Goal: Task Accomplishment & Management: Use online tool/utility

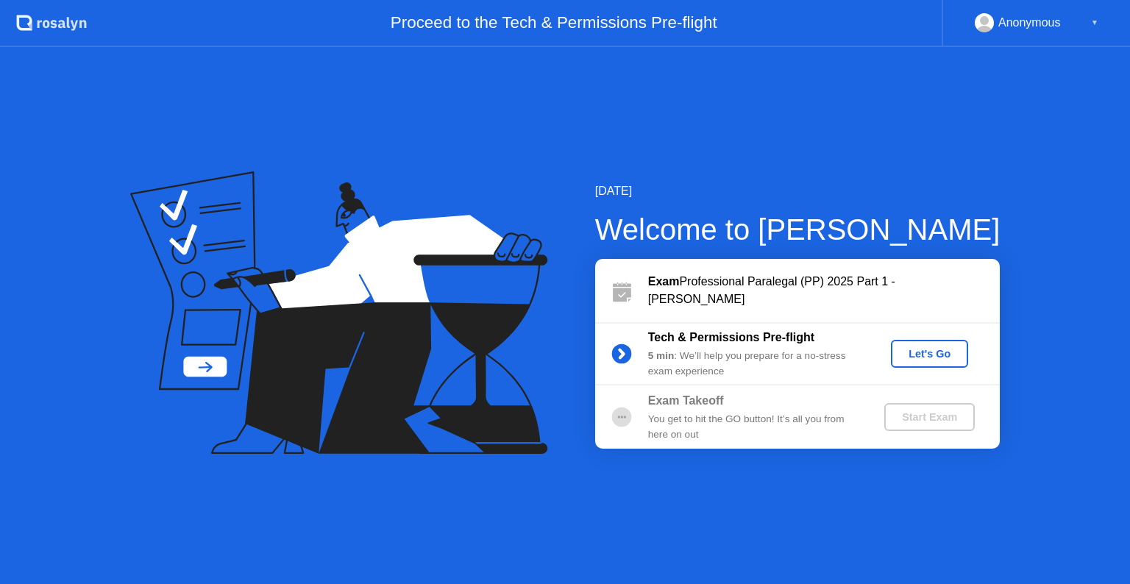
click at [931, 353] on div "Let's Go" at bounding box center [929, 354] width 65 height 12
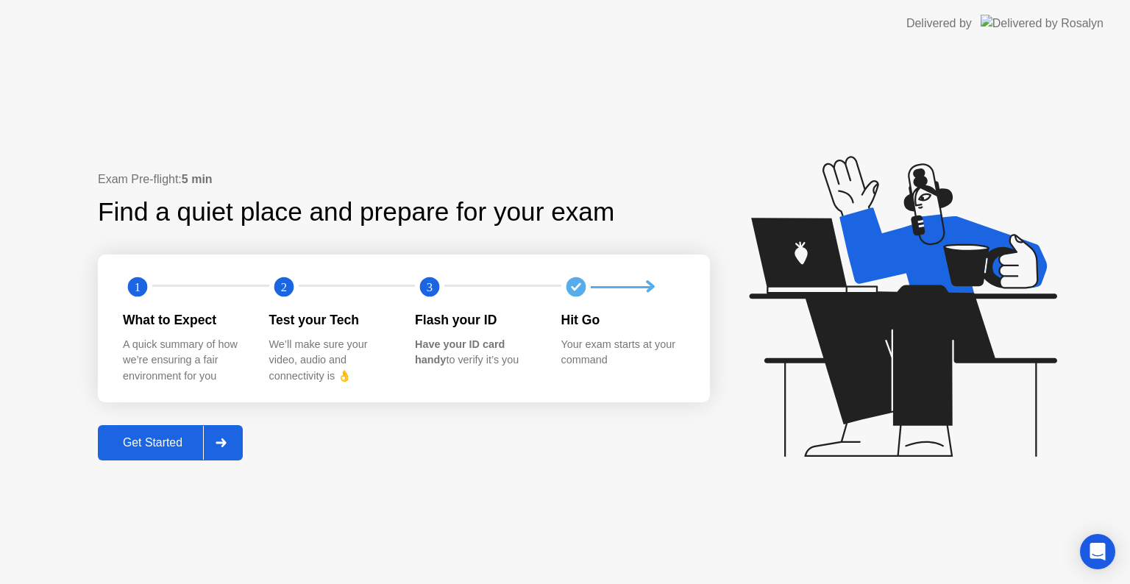
click at [153, 444] on div "Get Started" at bounding box center [152, 442] width 101 height 13
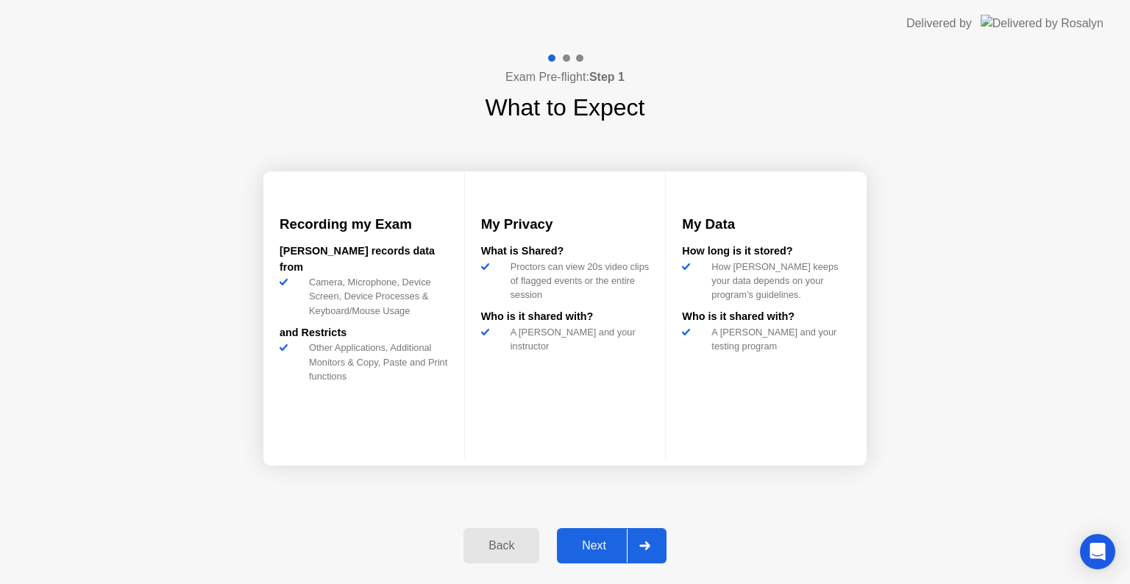
click at [591, 547] on div "Next" at bounding box center [593, 545] width 65 height 13
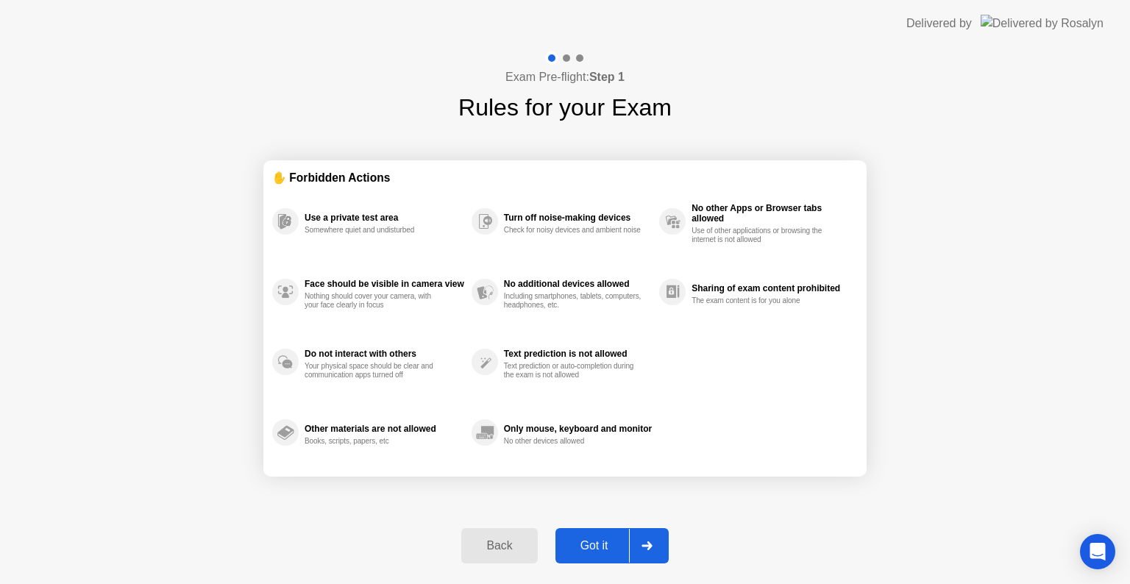
click at [591, 547] on div "Got it" at bounding box center [594, 545] width 69 height 13
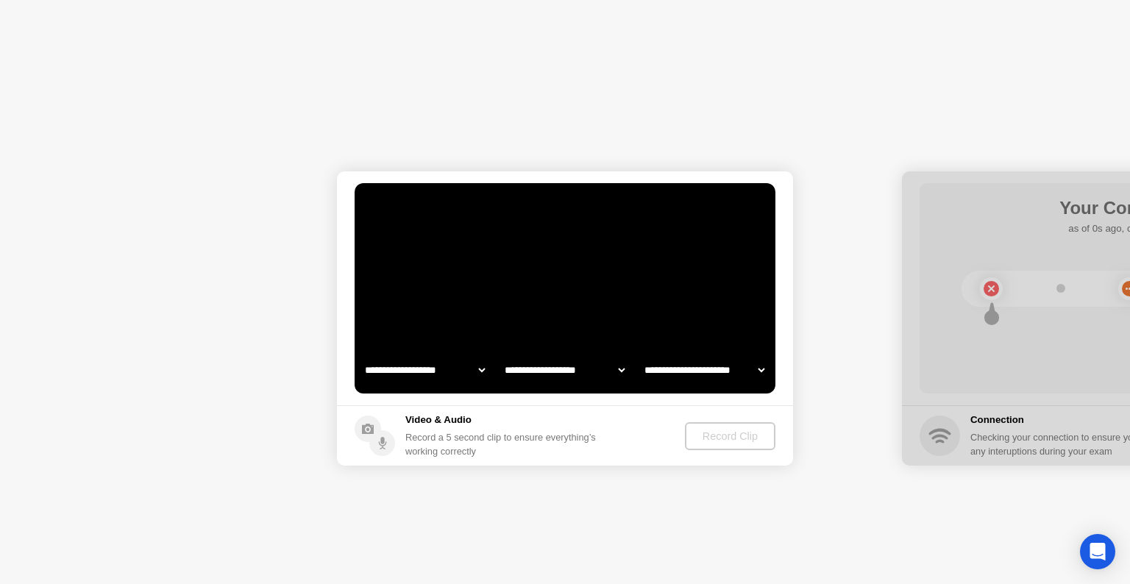
select select "**********"
select select "*******"
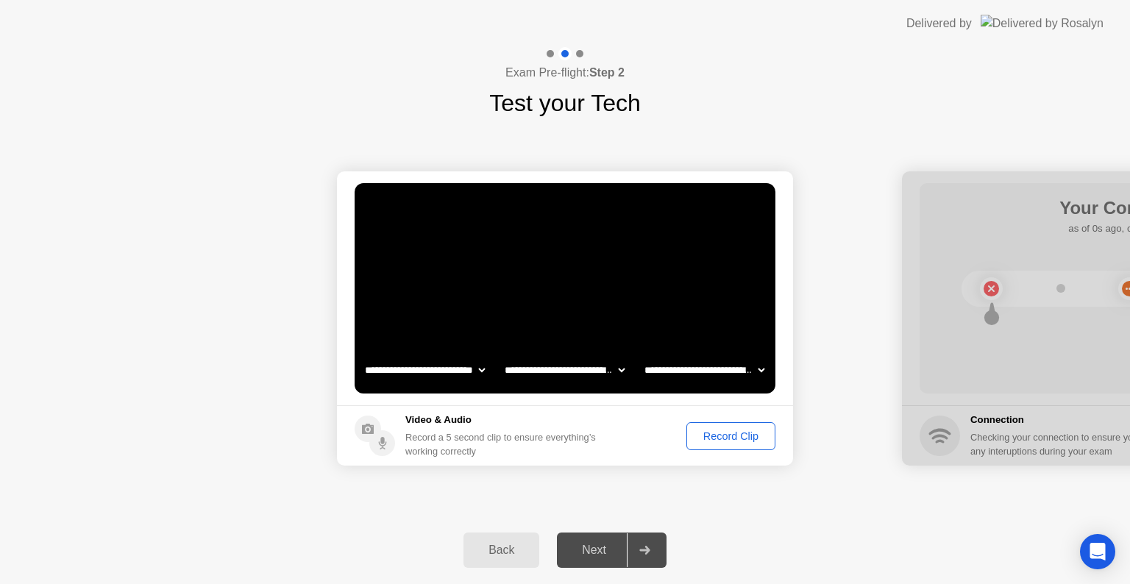
click at [726, 434] on div "Record Clip" at bounding box center [730, 436] width 79 height 12
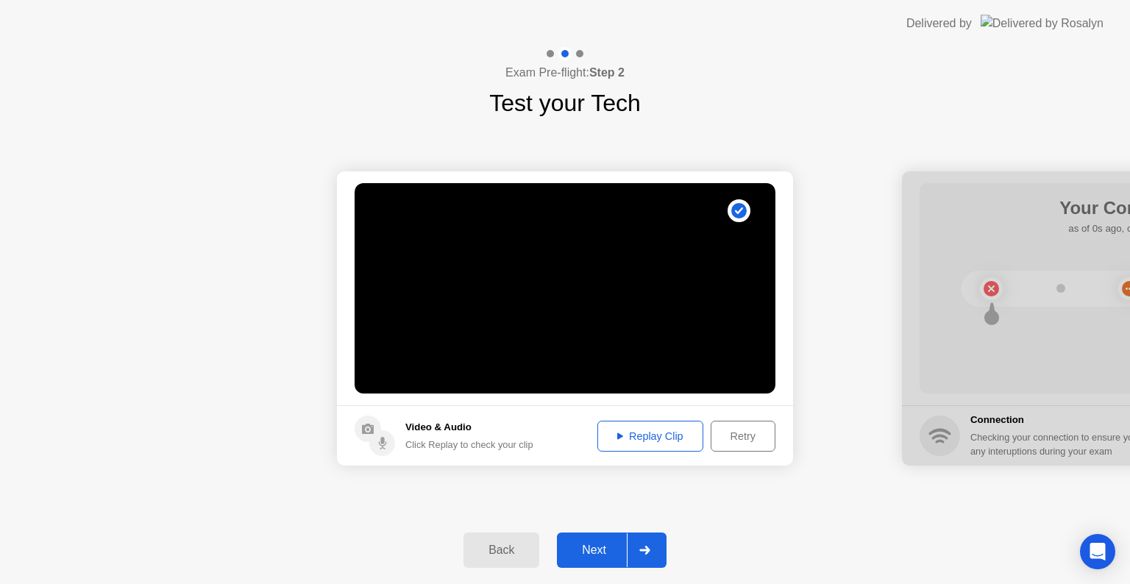
click at [591, 550] on div "Next" at bounding box center [593, 550] width 65 height 13
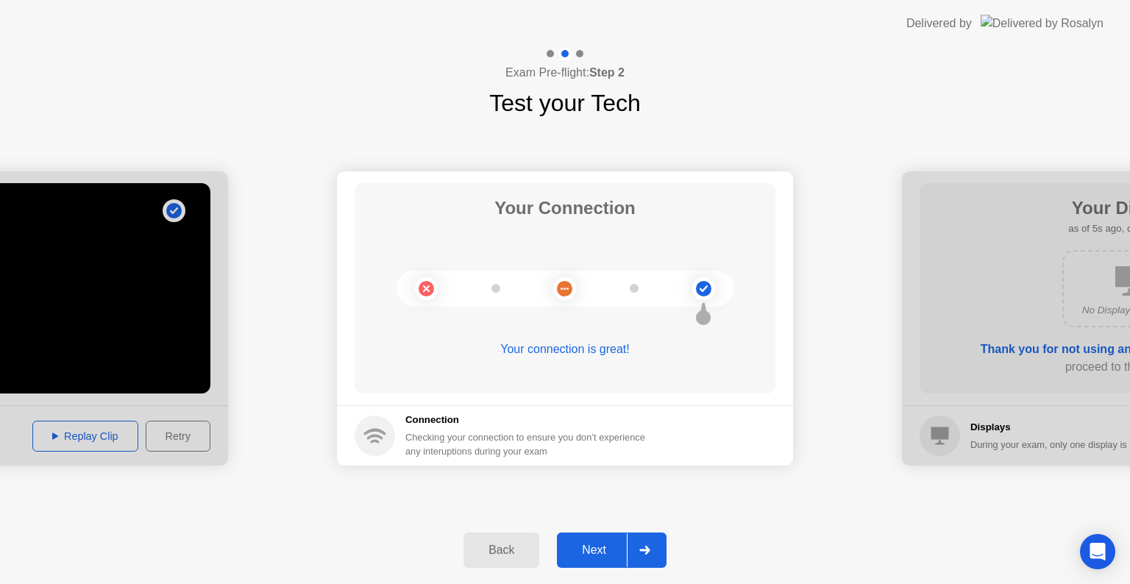
click at [591, 550] on div "Next" at bounding box center [593, 550] width 65 height 13
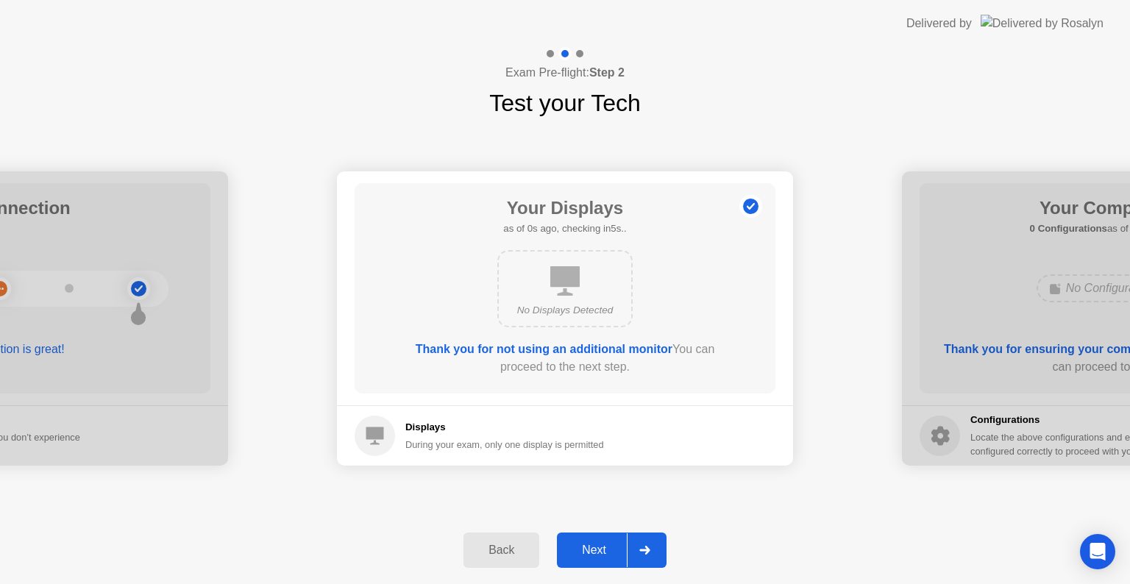
click at [591, 550] on div "Next" at bounding box center [593, 550] width 65 height 13
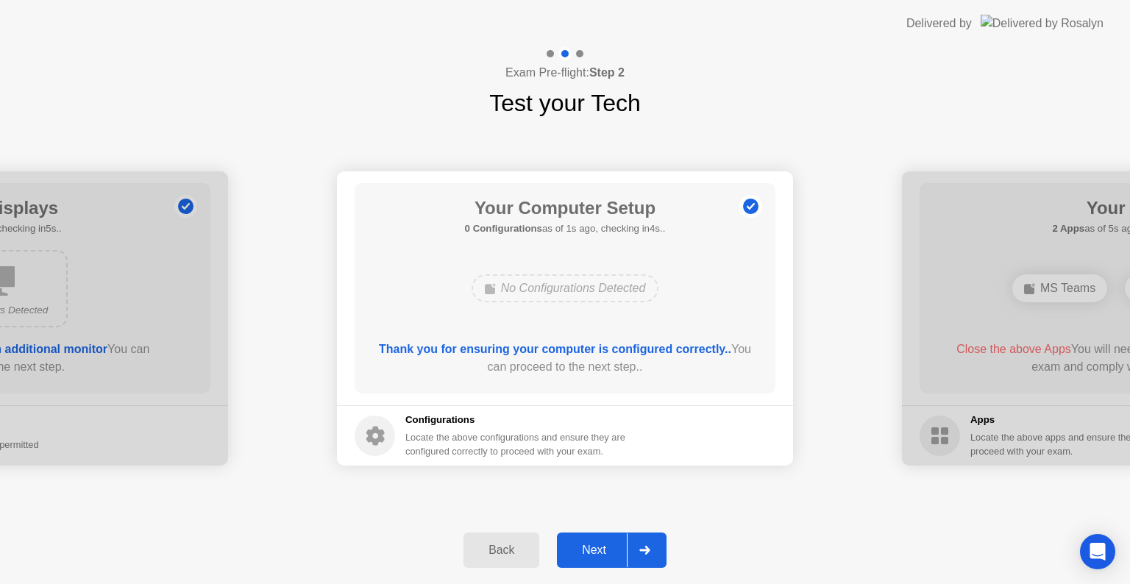
click at [591, 550] on div "Next" at bounding box center [593, 550] width 65 height 13
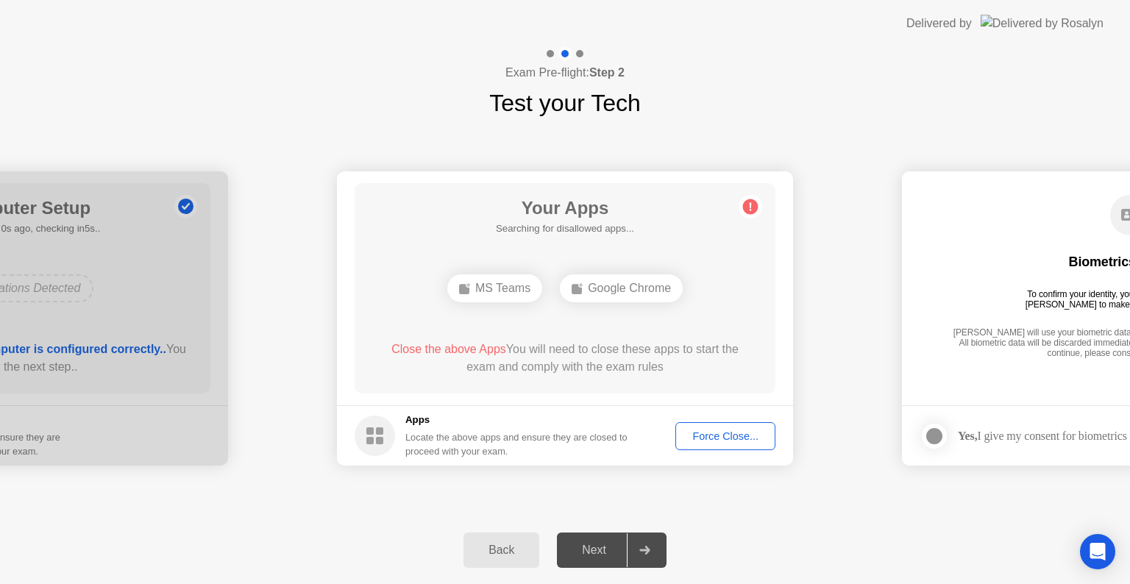
click at [711, 432] on div "Force Close..." at bounding box center [725, 436] width 90 height 12
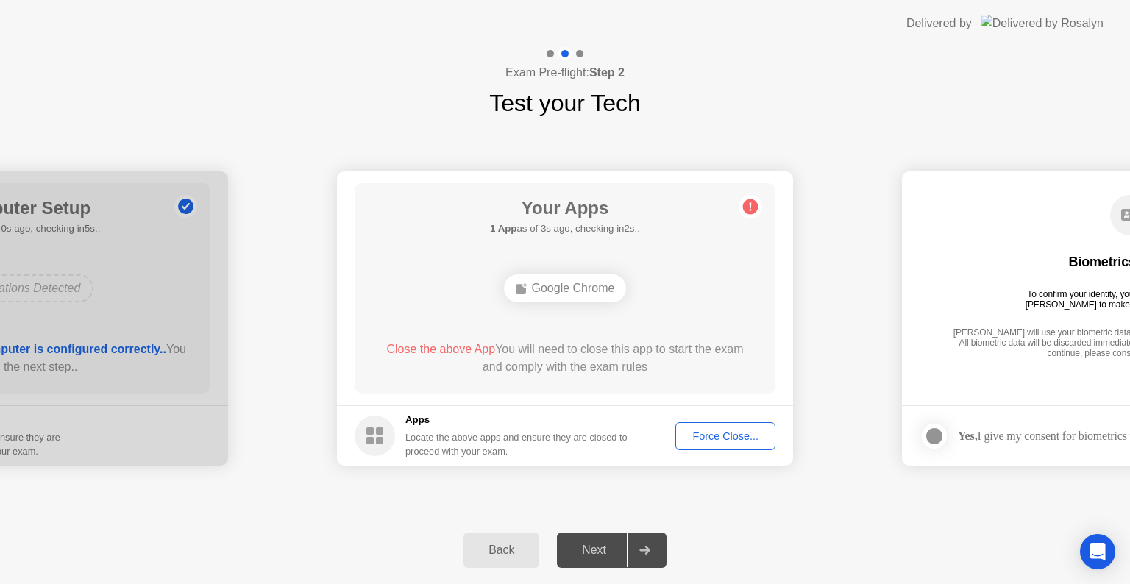
click at [739, 432] on div "Force Close..." at bounding box center [725, 436] width 90 height 12
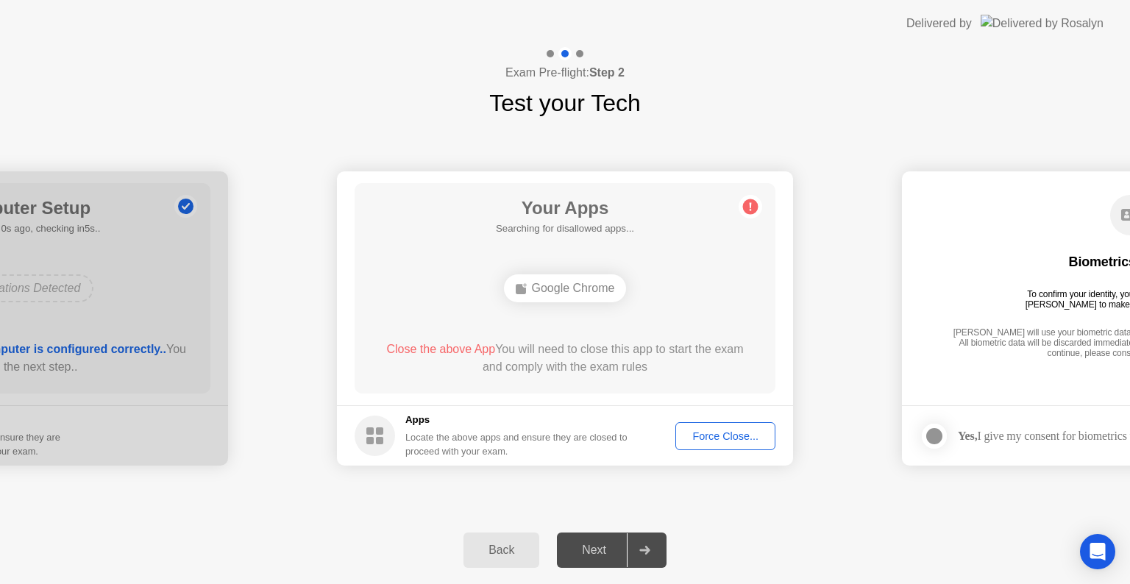
click at [741, 441] on div "Force Close..." at bounding box center [725, 436] width 90 height 12
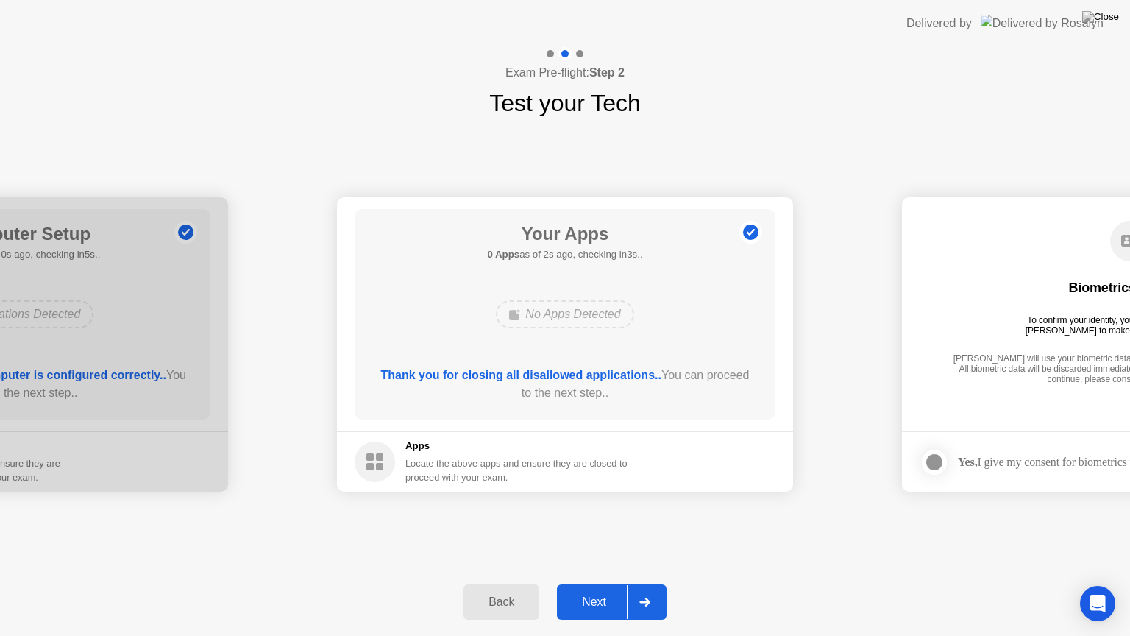
click at [591, 583] on div "Next" at bounding box center [593, 601] width 65 height 13
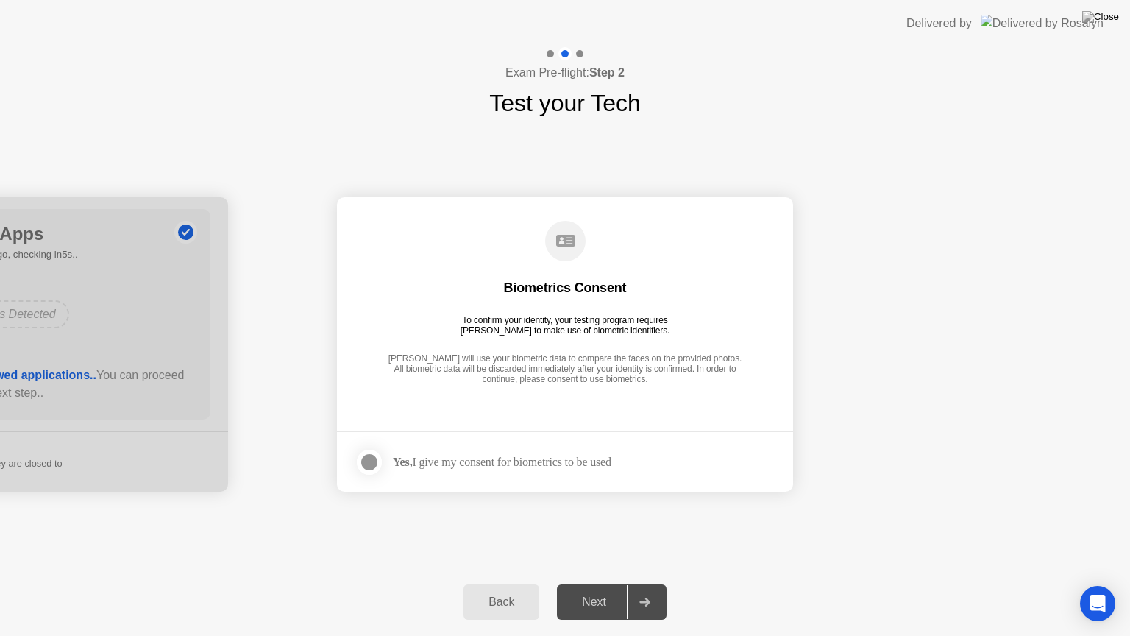
click at [591, 583] on div "Next" at bounding box center [593, 601] width 65 height 13
drag, startPoint x: 371, startPoint y: 460, endPoint x: 360, endPoint y: 453, distance: 13.3
click at [360, 453] on div at bounding box center [369, 462] width 18 height 18
click at [363, 458] on div at bounding box center [369, 462] width 18 height 18
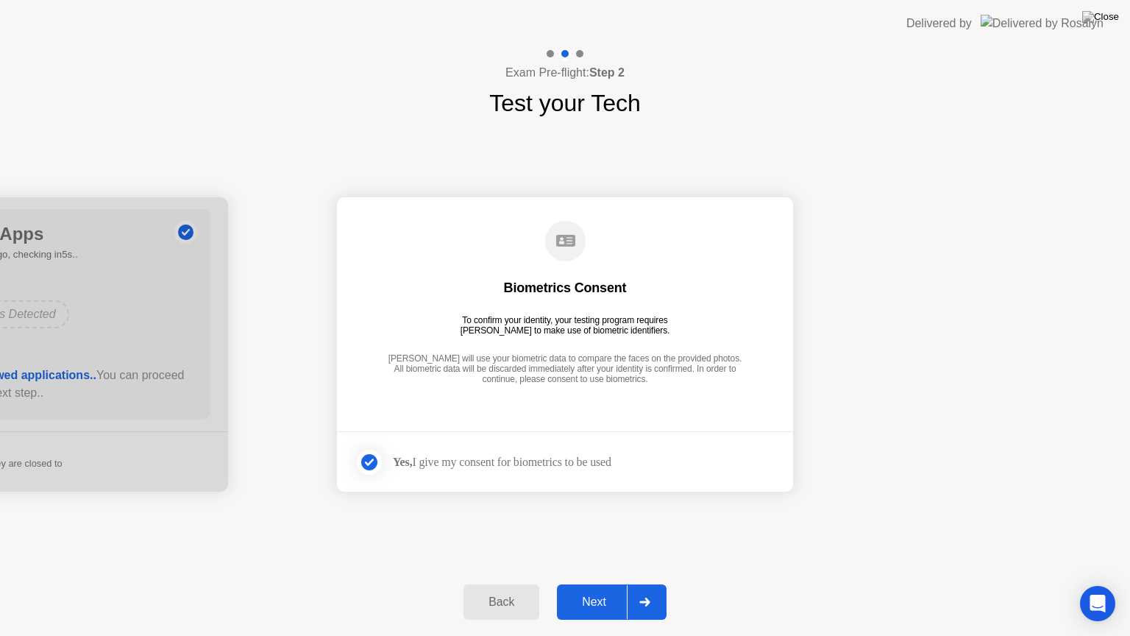
click at [594, 583] on div "Next" at bounding box center [593, 601] width 65 height 13
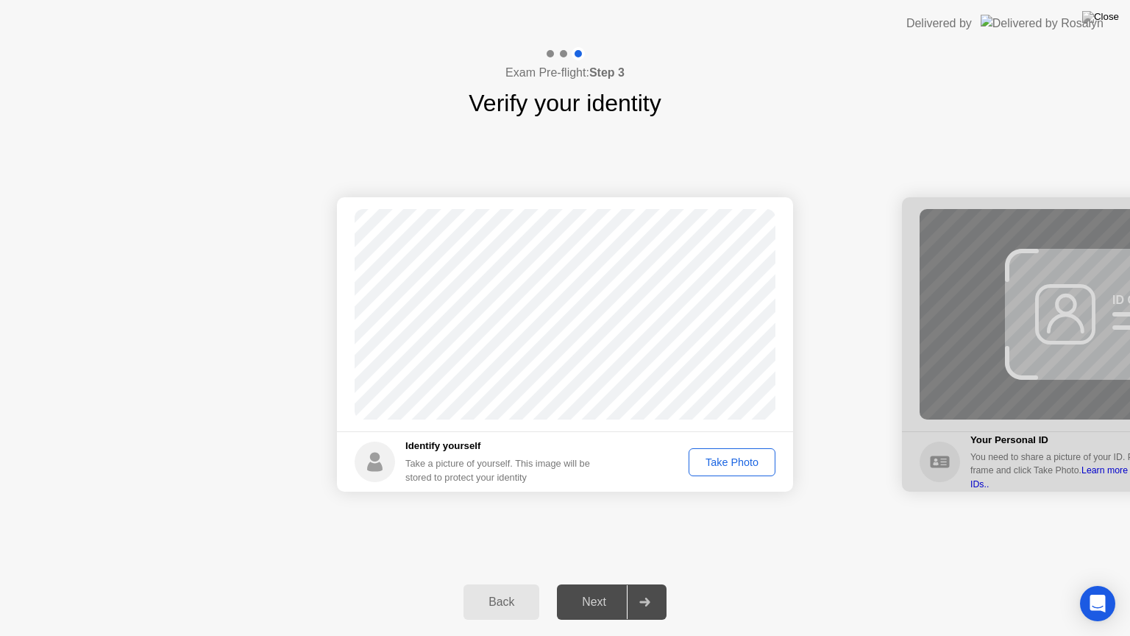
click at [719, 459] on div "Take Photo" at bounding box center [732, 462] width 77 height 12
click at [591, 583] on div "Next" at bounding box center [593, 601] width 65 height 13
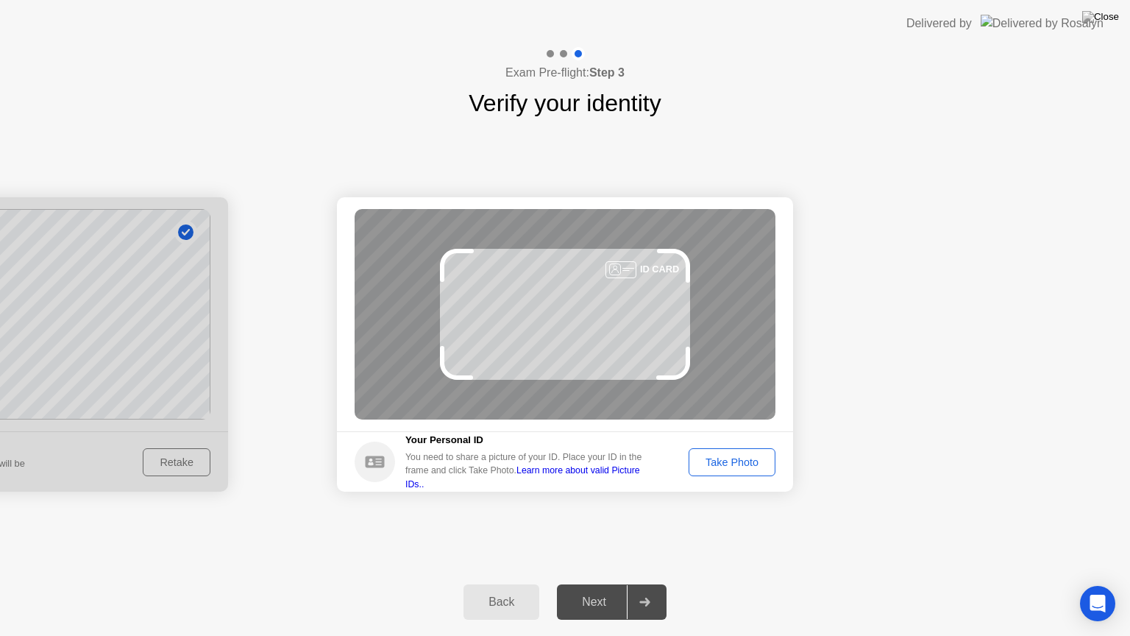
click at [726, 460] on div "Take Photo" at bounding box center [732, 462] width 77 height 12
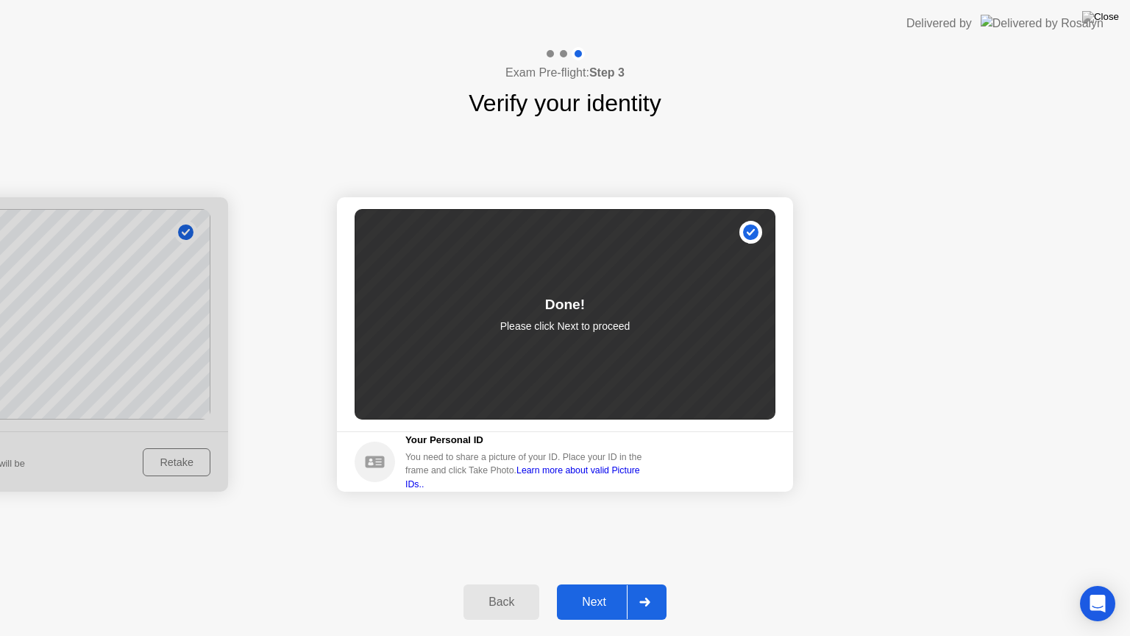
click at [608, 583] on div "Next" at bounding box center [593, 601] width 65 height 13
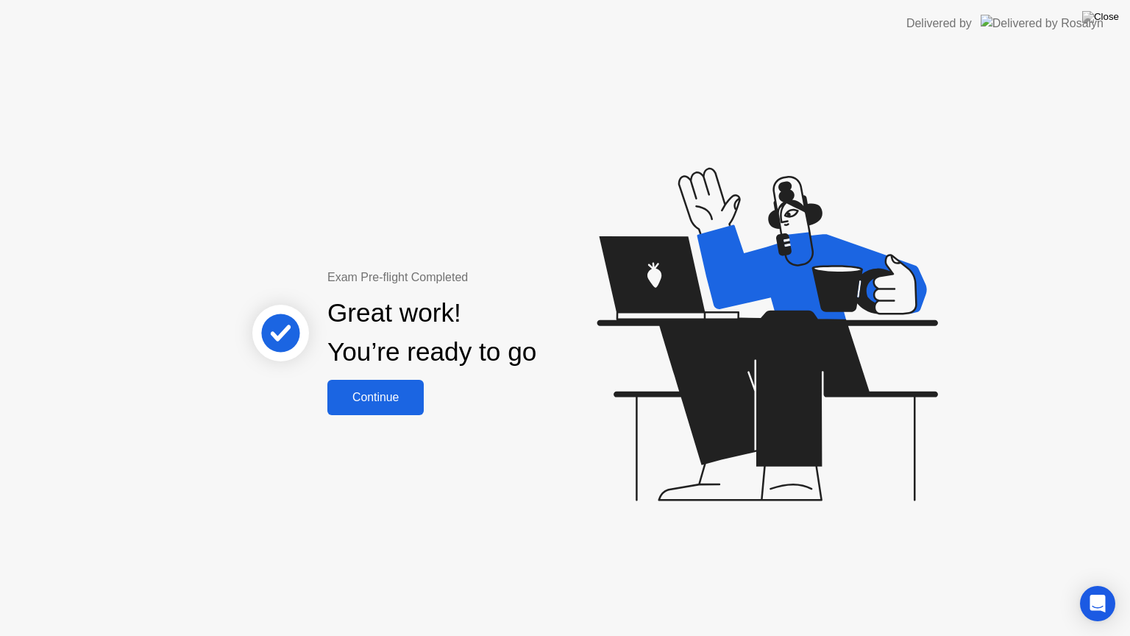
click at [354, 391] on div "Continue" at bounding box center [376, 397] width 88 height 13
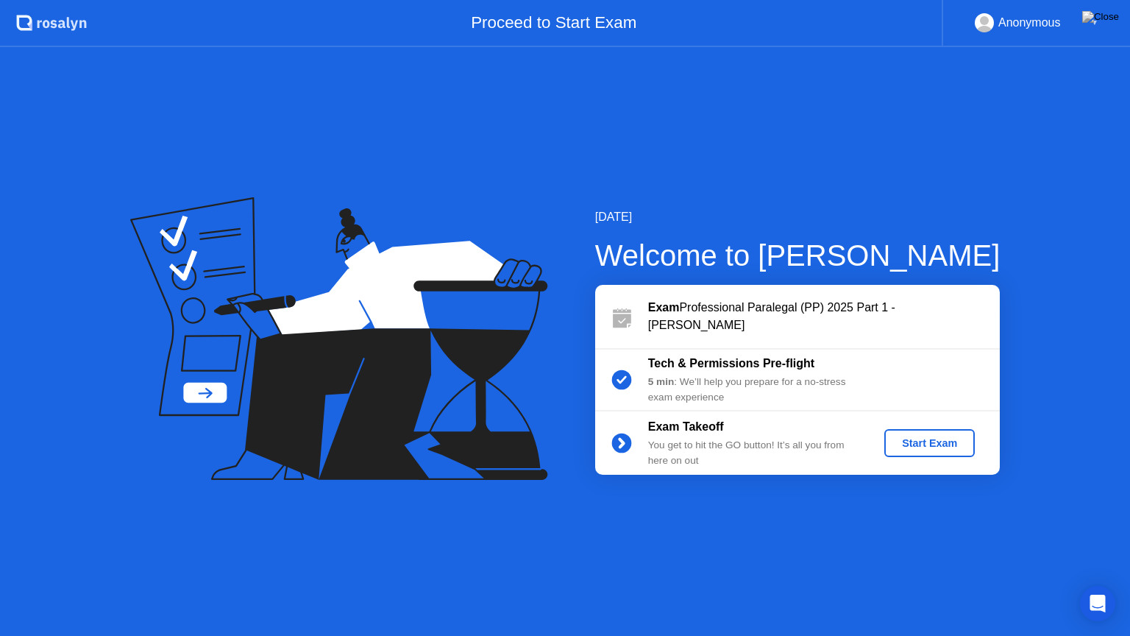
click at [933, 439] on div "Start Exam" at bounding box center [929, 443] width 79 height 12
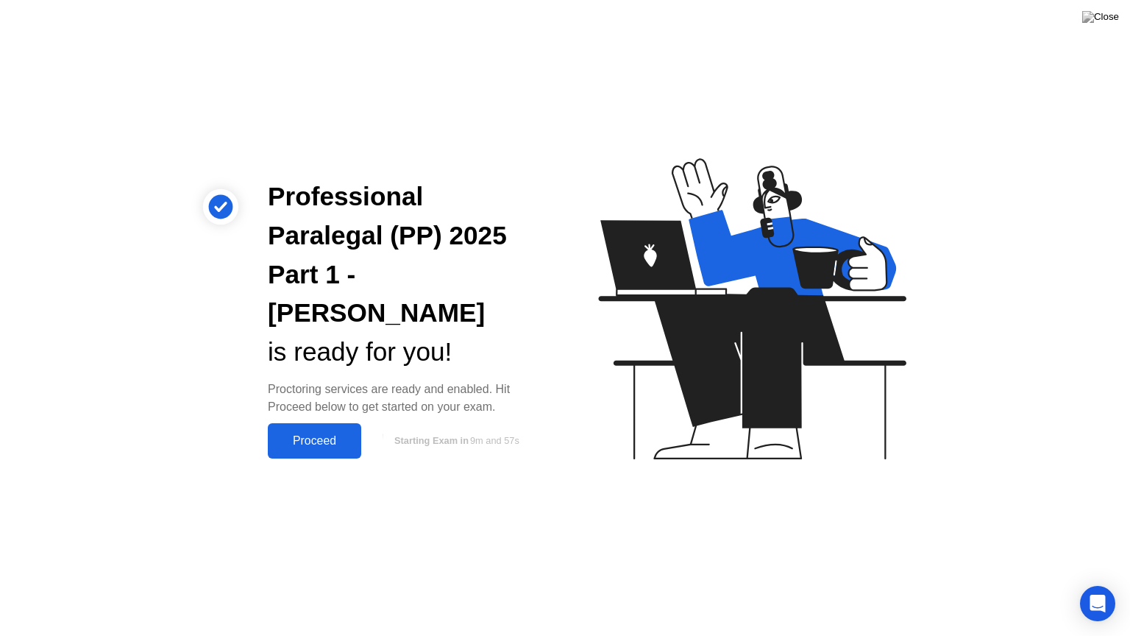
click at [306, 434] on div "Proceed" at bounding box center [314, 440] width 85 height 13
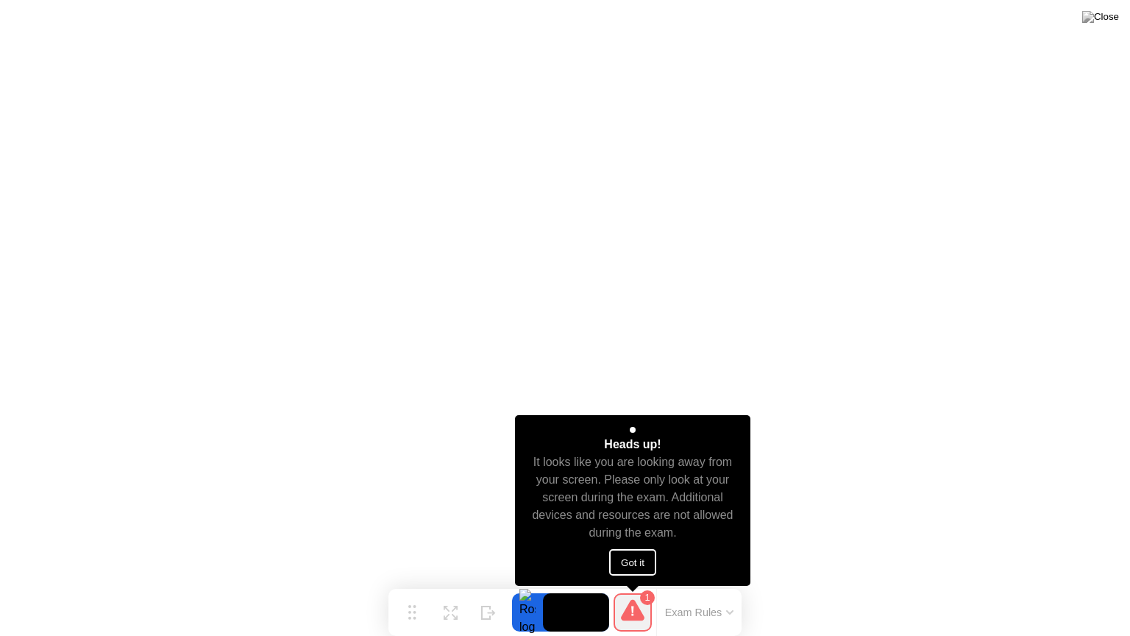
click at [625, 559] on button "Got it" at bounding box center [632, 562] width 47 height 26
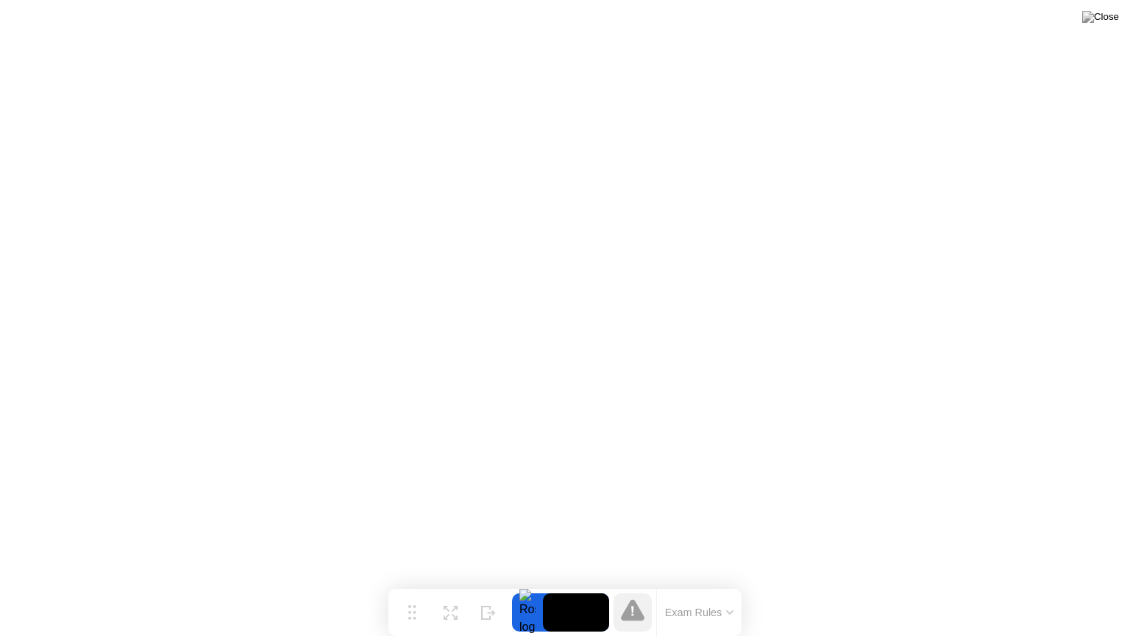
click at [719, 583] on button "Exam Rules" at bounding box center [700, 611] width 78 height 13
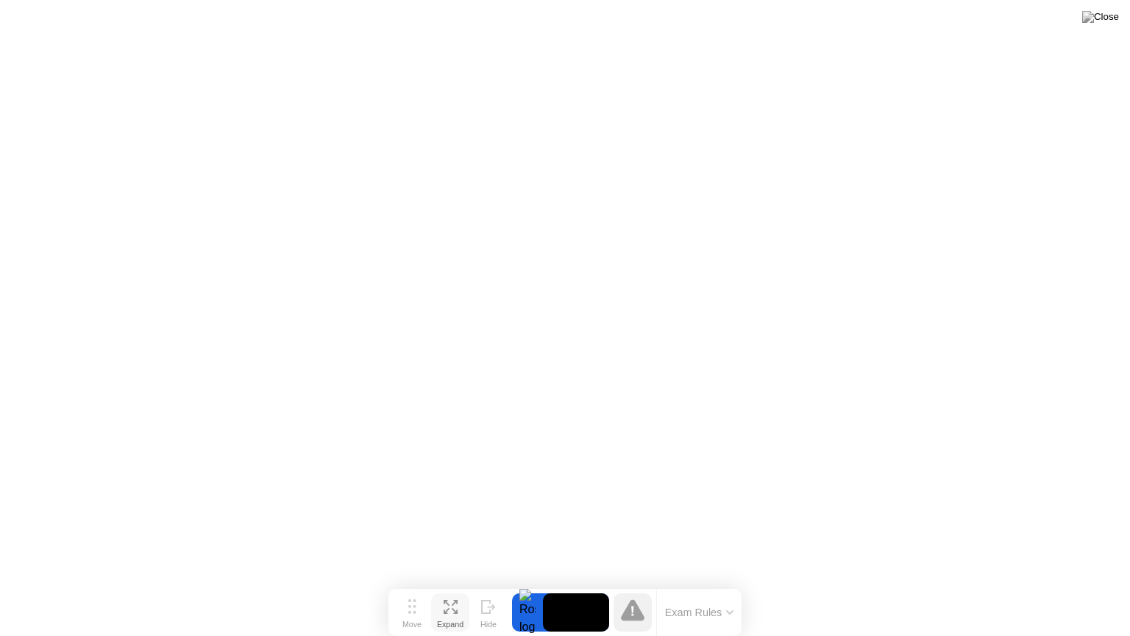
click at [453, 583] on icon at bounding box center [451, 607] width 14 height 14
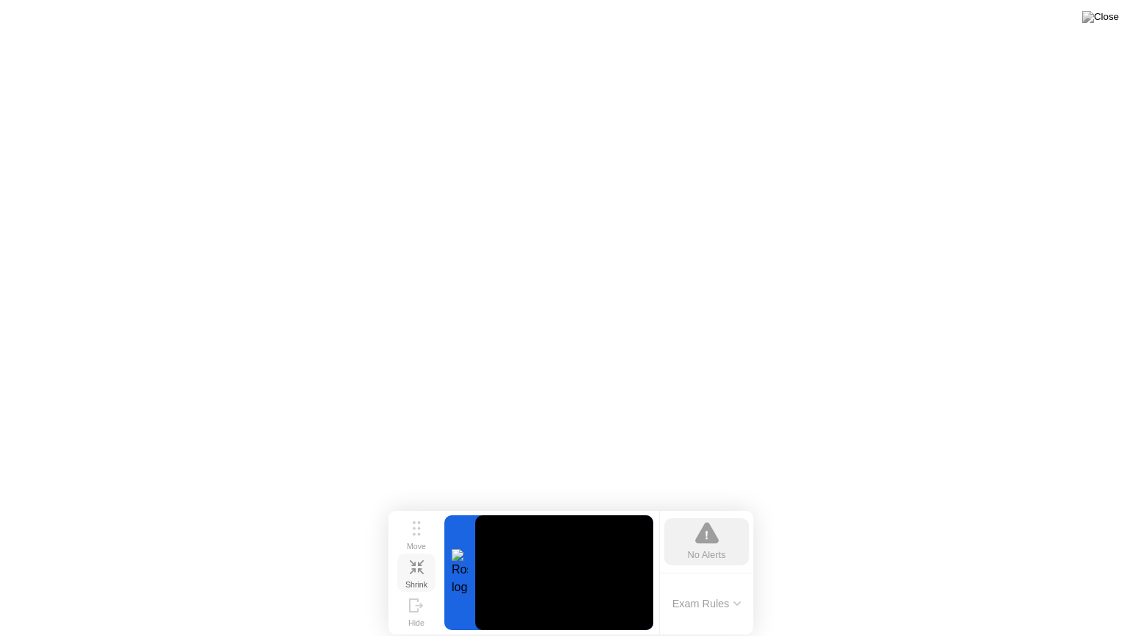
click at [412, 580] on div "Shrink" at bounding box center [416, 584] width 22 height 9
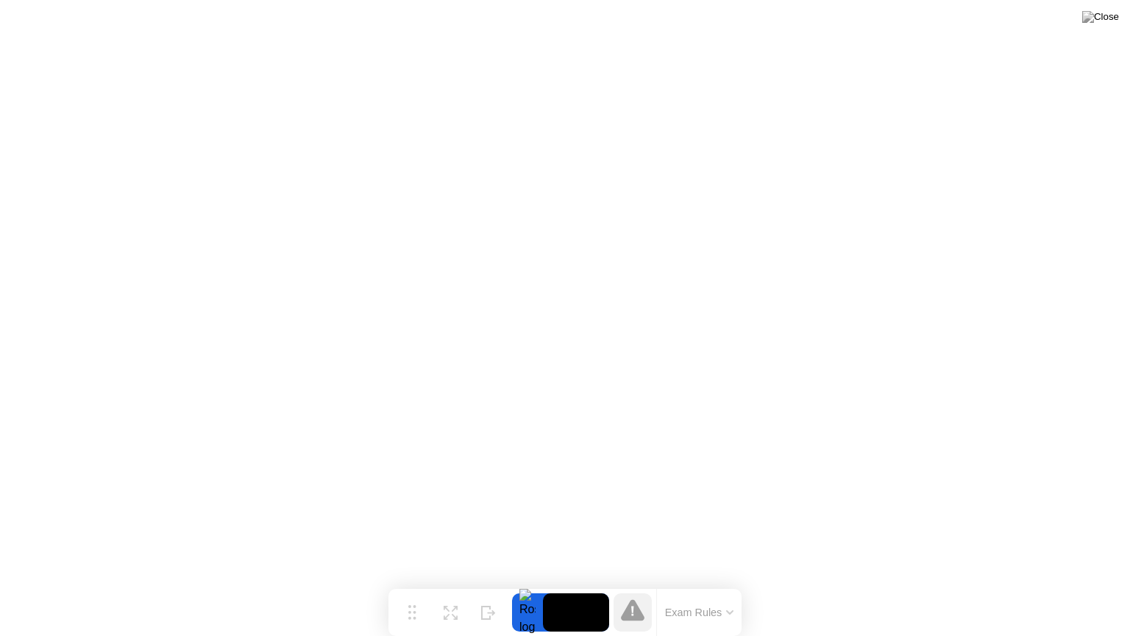
click at [631, 583] on icon at bounding box center [632, 610] width 3 height 10
click at [413, 583] on icon at bounding box center [412, 606] width 8 height 15
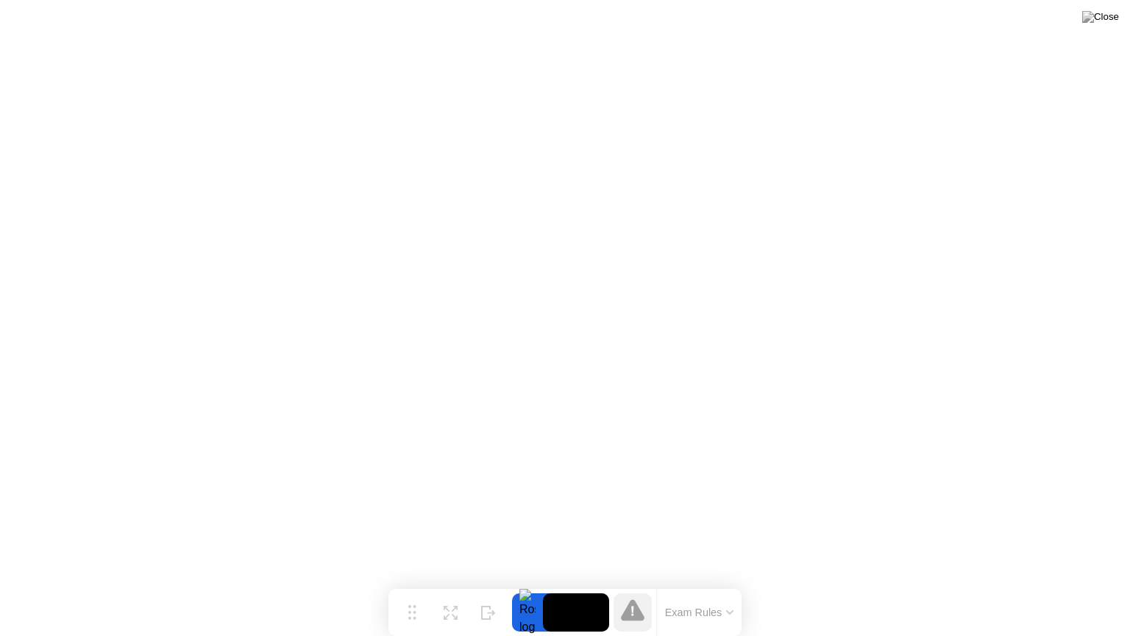
click at [730, 583] on icon at bounding box center [730, 612] width 6 height 3
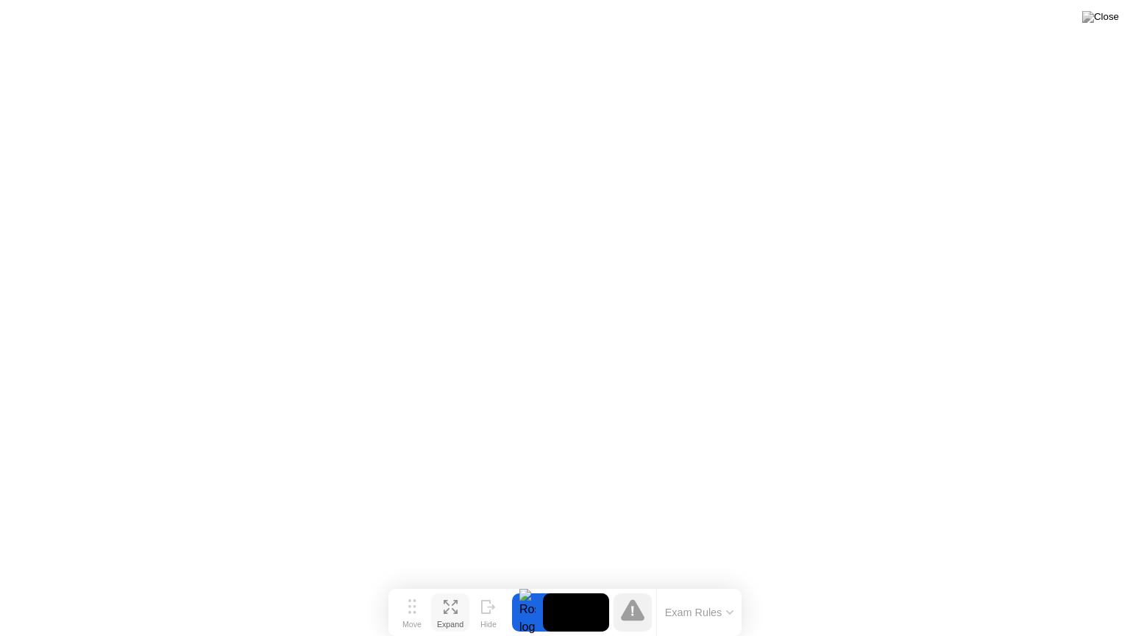
click at [448, 583] on icon at bounding box center [451, 607] width 14 height 14
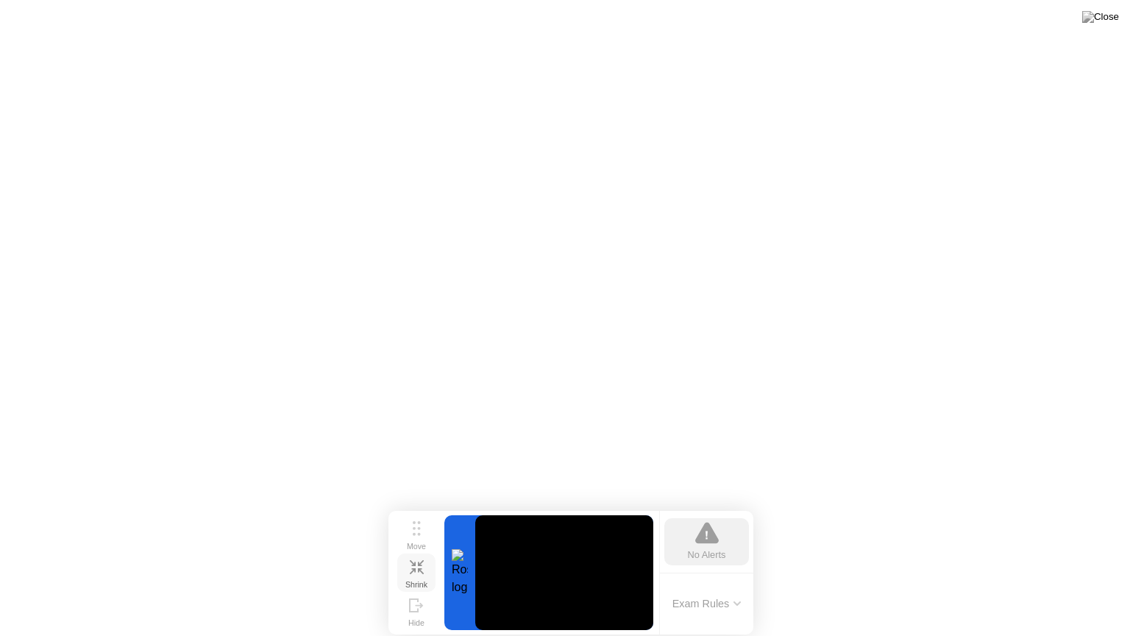
click at [418, 580] on div "Shrink" at bounding box center [416, 584] width 22 height 9
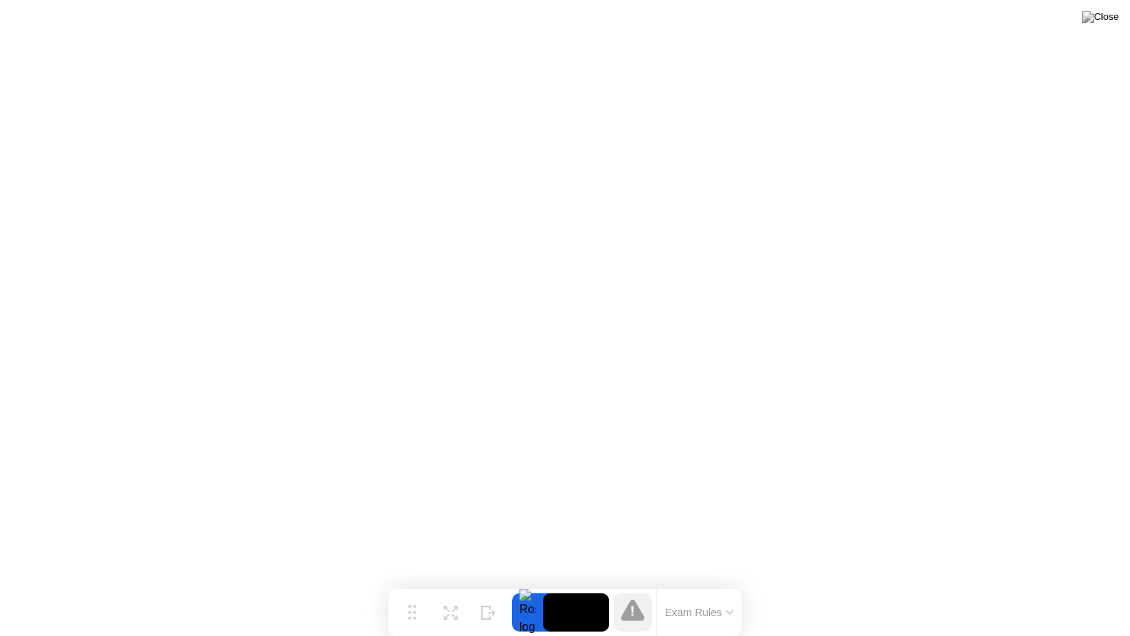
click at [527, 583] on div at bounding box center [527, 612] width 31 height 38
click at [524, 583] on div at bounding box center [527, 612] width 31 height 38
click at [409, 583] on icon at bounding box center [412, 606] width 8 height 15
